Goal: Transaction & Acquisition: Purchase product/service

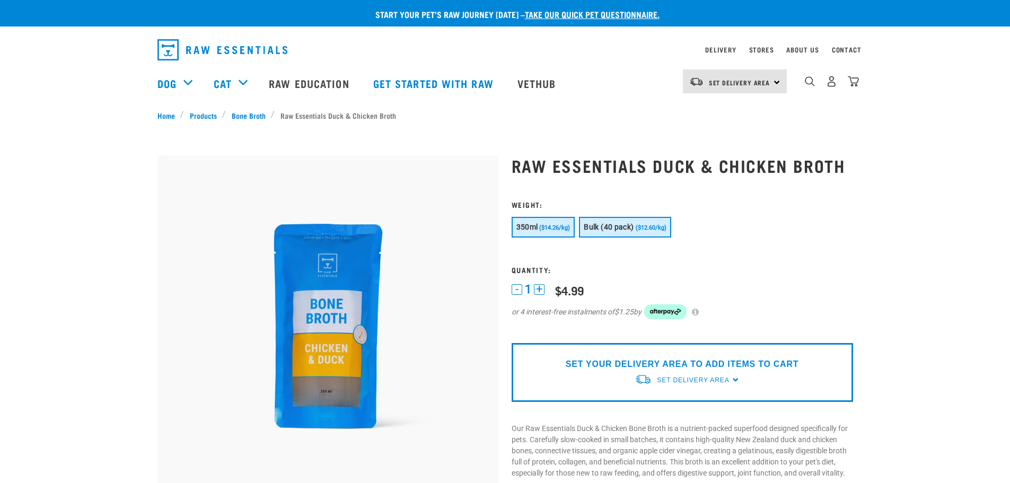
click at [628, 233] on button "Bulk (40 pack) ($12.60/kg)" at bounding box center [625, 227] width 92 height 21
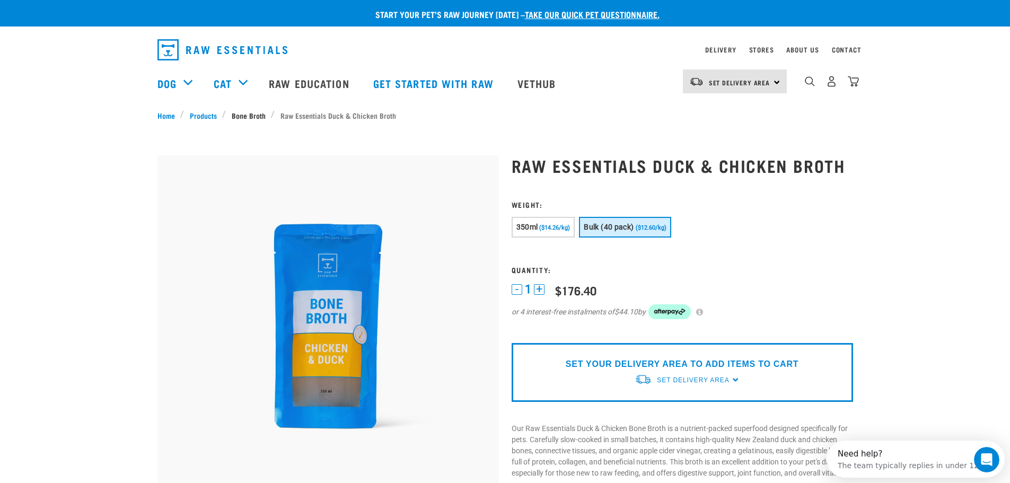
click at [250, 116] on link "Bone Broth" at bounding box center [248, 115] width 45 height 11
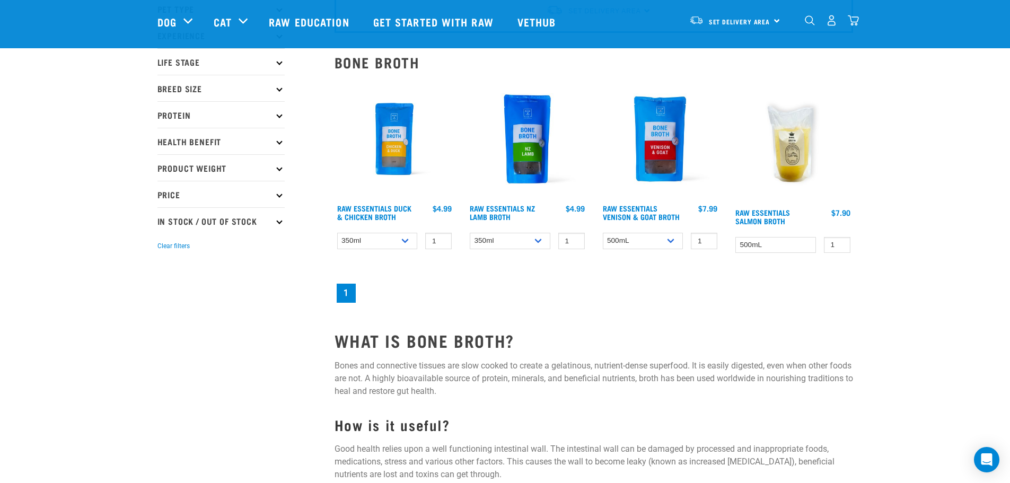
scroll to position [89, 0]
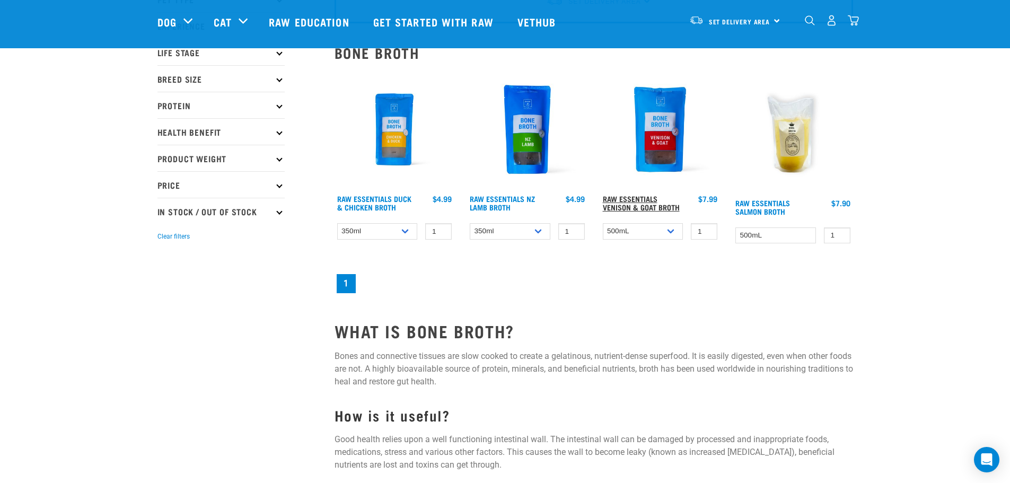
click at [658, 206] on link "Raw Essentials Venison & Goat Broth" at bounding box center [641, 203] width 77 height 12
